Goal: Book appointment/travel/reservation

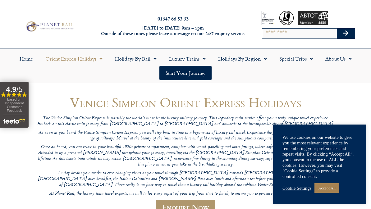
click at [335, 191] on link "Accept All" at bounding box center [326, 188] width 25 height 10
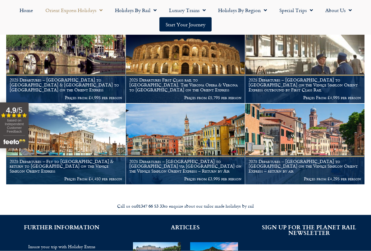
scroll to position [693, 0]
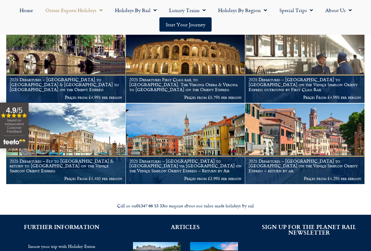
click at [99, 74] on figcaption "2025 Departures – [GEOGRAPHIC_DATA] to [GEOGRAPHIC_DATA] & [GEOGRAPHIC_DATA] to…" at bounding box center [65, 88] width 119 height 29
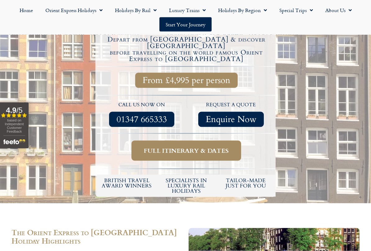
scroll to position [230, 0]
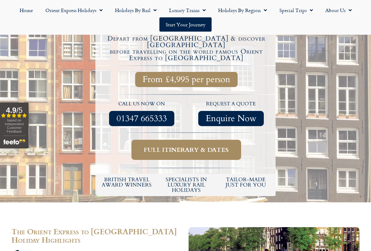
click at [223, 146] on span "Full itinerary & dates" at bounding box center [186, 150] width 85 height 8
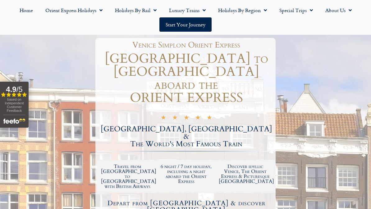
scroll to position [64, 0]
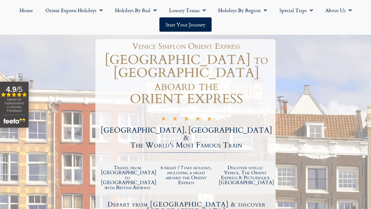
click at [94, 11] on link "Orient Express Holidays" at bounding box center [74, 10] width 70 height 14
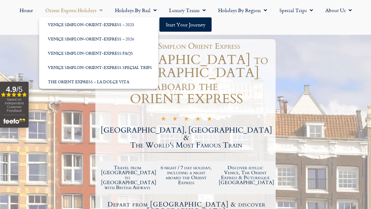
click at [127, 41] on link "Venice Simplon-Orient-Express – 2026" at bounding box center [98, 39] width 119 height 14
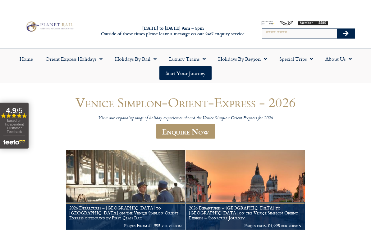
scroll to position [20, 0]
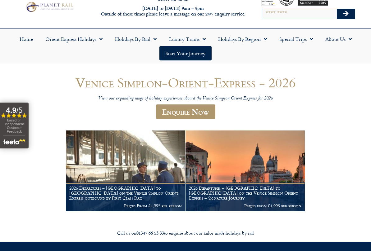
click at [198, 55] on link "Start your Journey" at bounding box center [185, 53] width 52 height 14
